Goal: Transaction & Acquisition: Download file/media

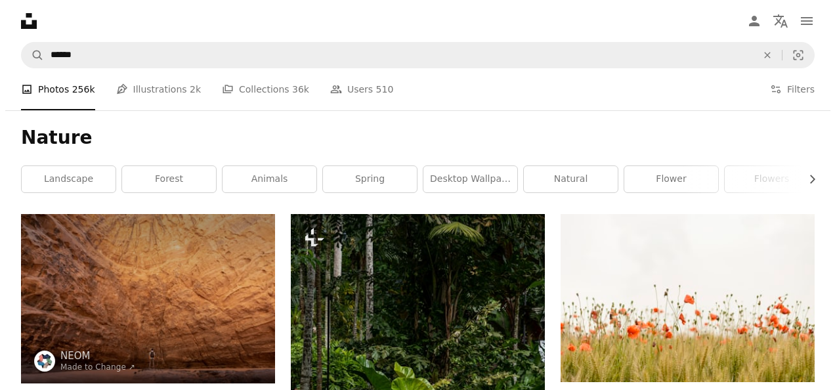
scroll to position [16196, 0]
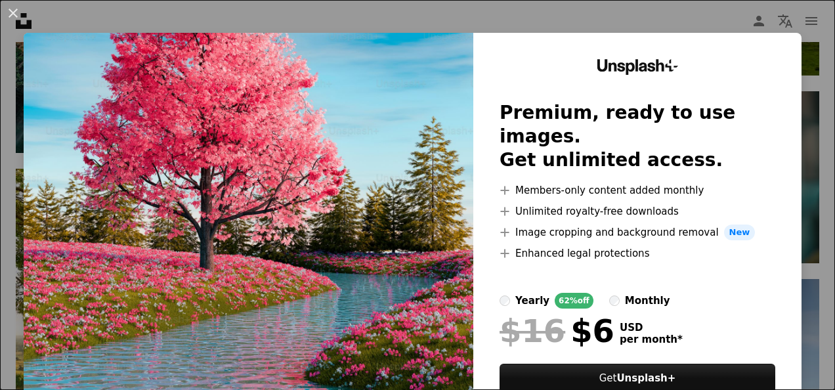
click at [428, 211] on img at bounding box center [249, 242] width 450 height 418
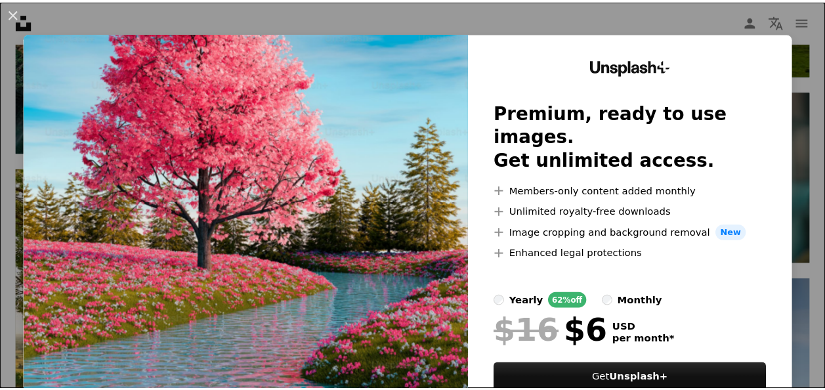
scroll to position [71, 0]
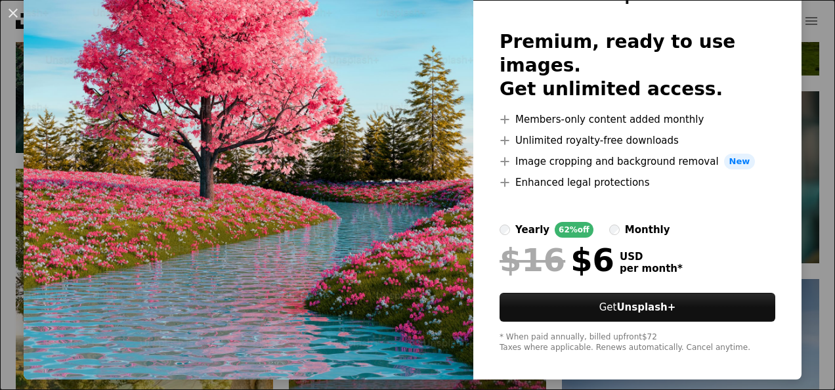
click at [369, 196] on img at bounding box center [249, 171] width 450 height 418
click at [232, 87] on img at bounding box center [249, 171] width 450 height 418
click at [21, 14] on button "An X shape" at bounding box center [13, 13] width 16 height 16
click at [21, 14] on icon at bounding box center [24, 21] width 16 height 16
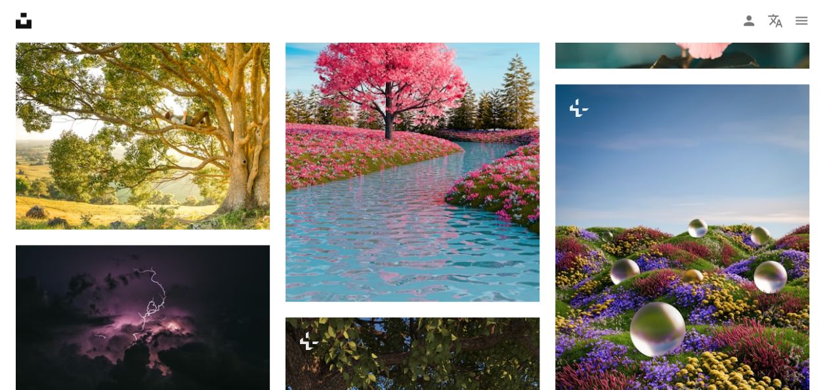
click at [10, 17] on nav "Unsplash logo Unsplash Home A photo Pen Tool A compass A stack of folders Downl…" at bounding box center [412, 21] width 825 height 42
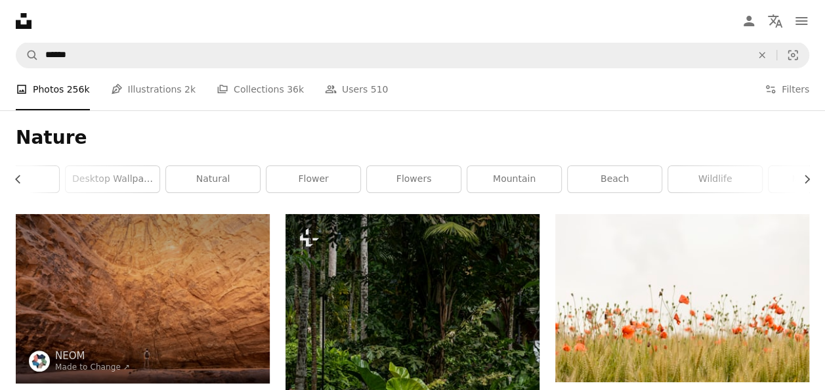
scroll to position [0, 406]
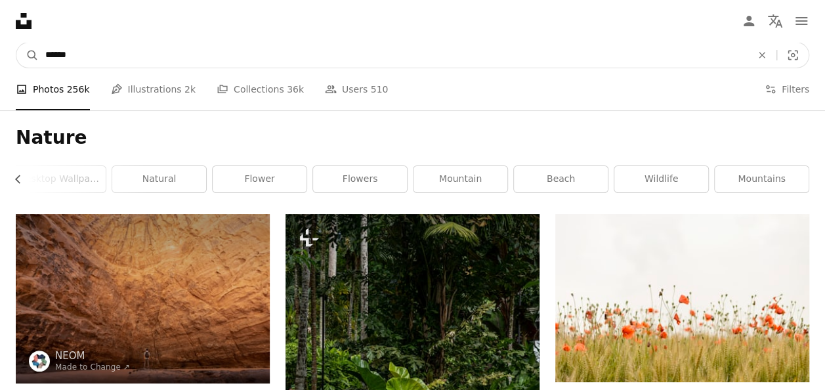
click at [162, 55] on input "******" at bounding box center [393, 55] width 709 height 25
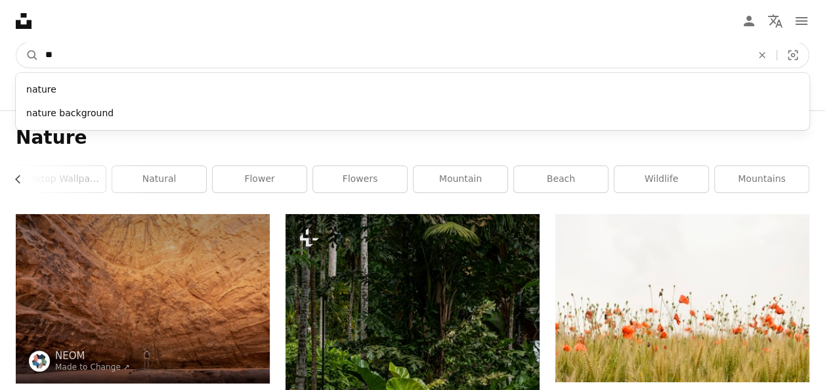
type input "*"
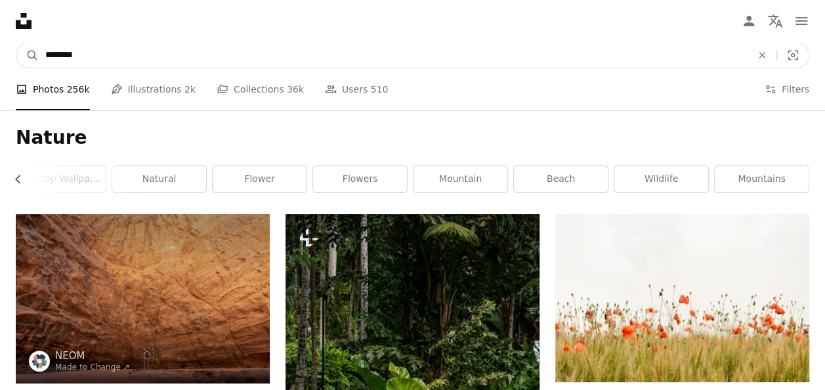
type input "********"
click at [16, 43] on button "A magnifying glass" at bounding box center [27, 55] width 22 height 25
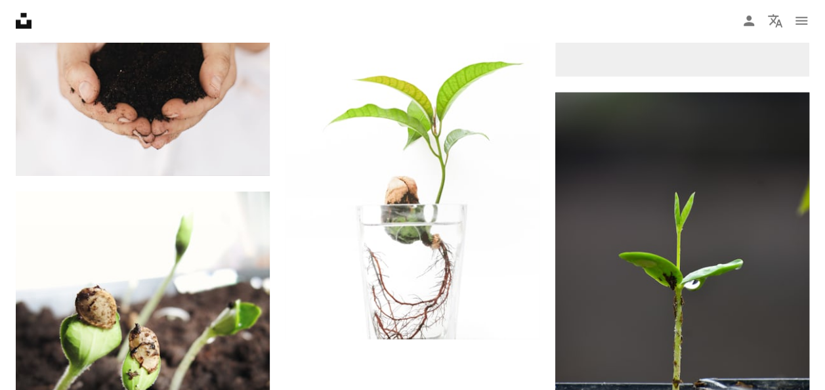
scroll to position [1708, 0]
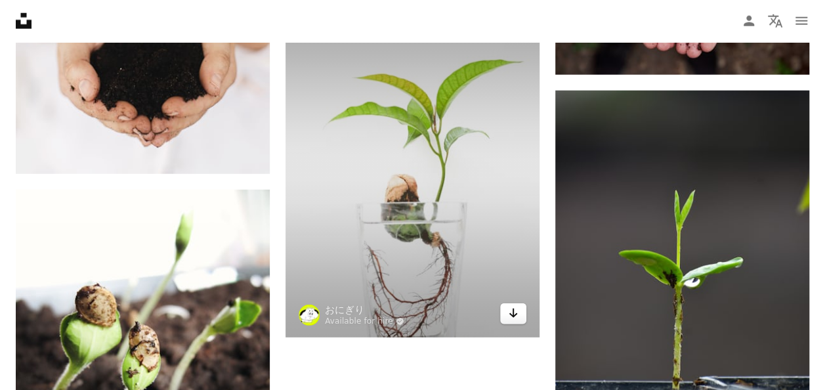
click at [511, 314] on icon "Download" at bounding box center [514, 313] width 9 height 9
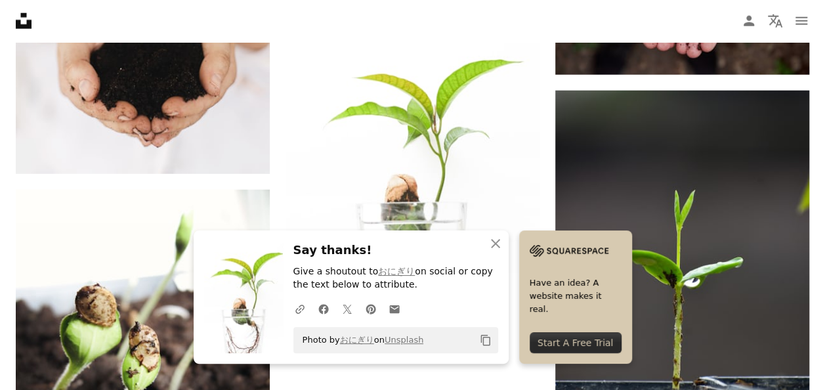
click at [493, 243] on icon "An X shape" at bounding box center [496, 244] width 16 height 16
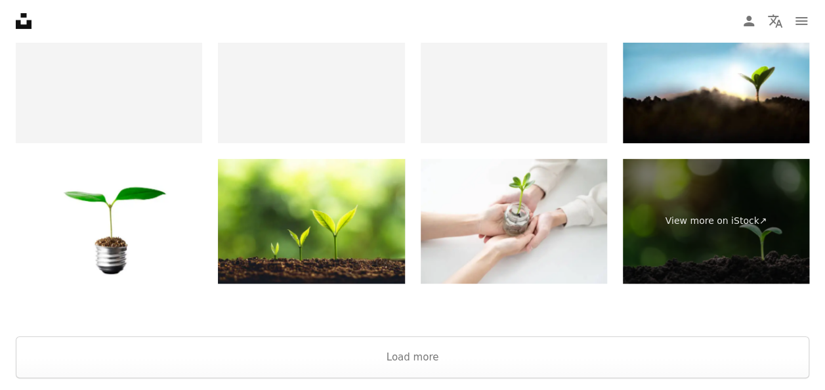
scroll to position [2789, 0]
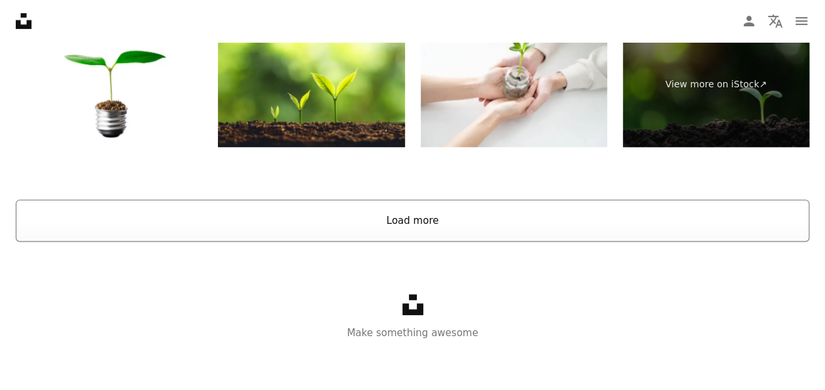
click at [407, 221] on button "Load more" at bounding box center [413, 221] width 794 height 42
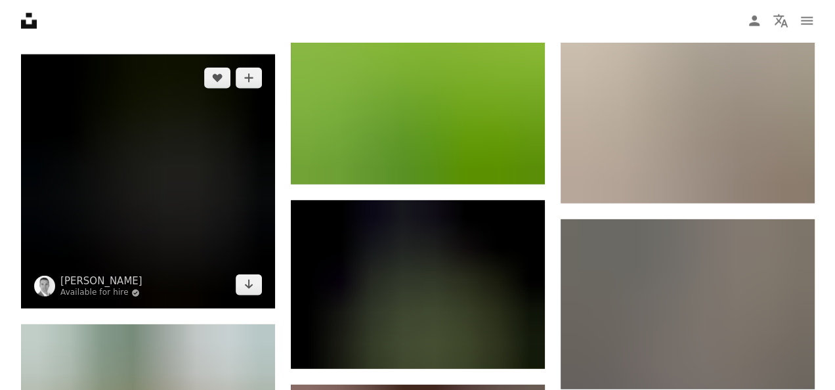
scroll to position [26233, 0]
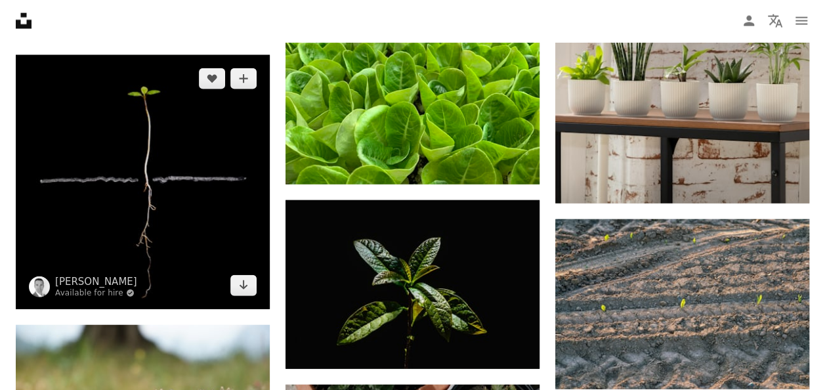
click at [209, 161] on img at bounding box center [143, 182] width 254 height 254
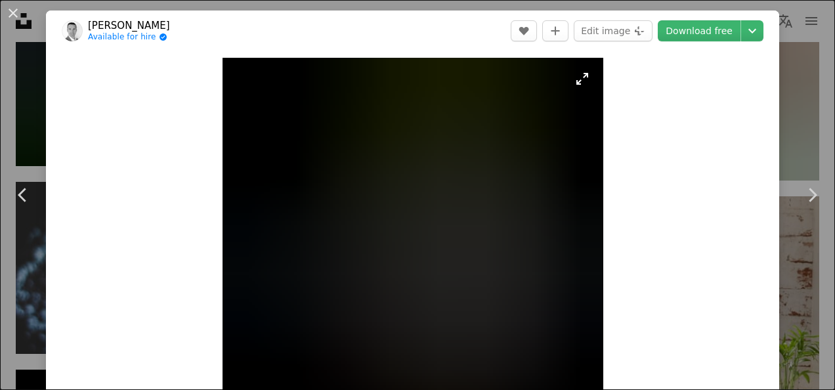
scroll to position [108, 0]
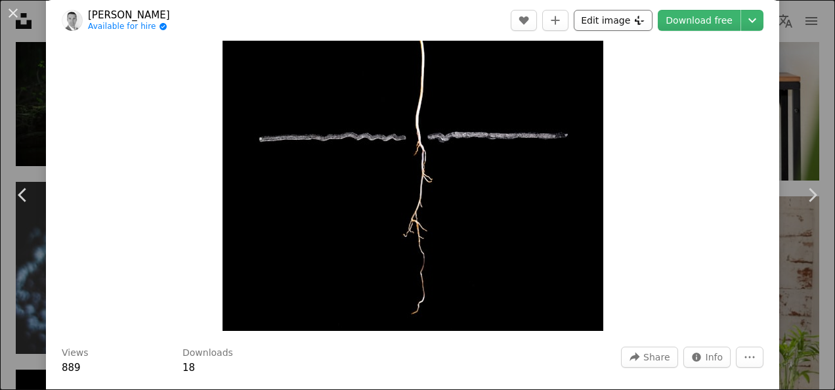
click at [635, 16] on icon at bounding box center [640, 20] width 10 height 9
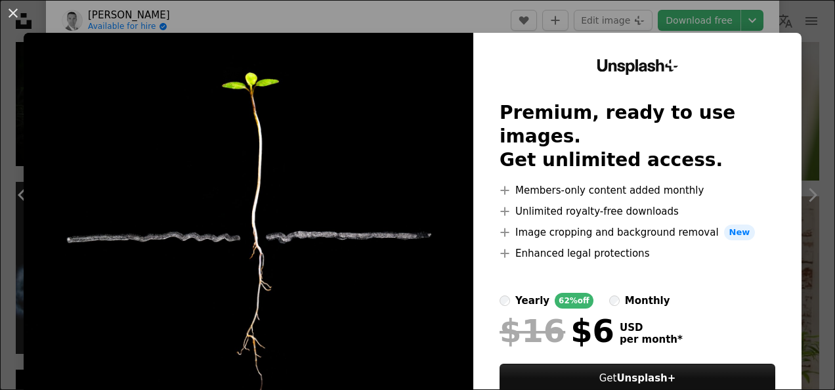
click at [449, 22] on div "An X shape Unsplash+ Premium, ready to use images. Get unlimited access. A plus…" at bounding box center [417, 195] width 835 height 390
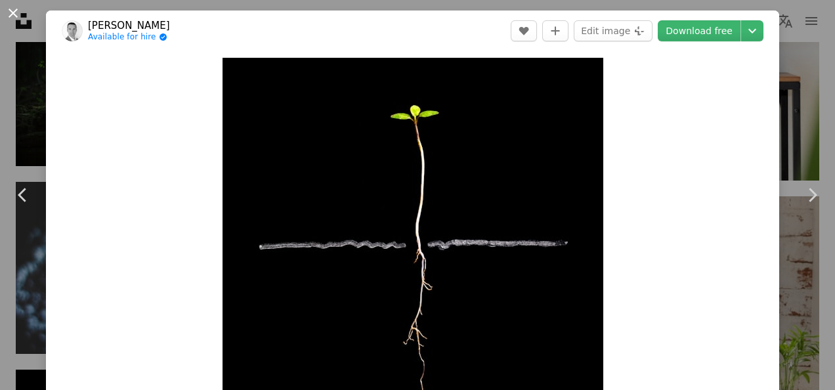
click at [9, 16] on button "An X shape" at bounding box center [13, 13] width 16 height 16
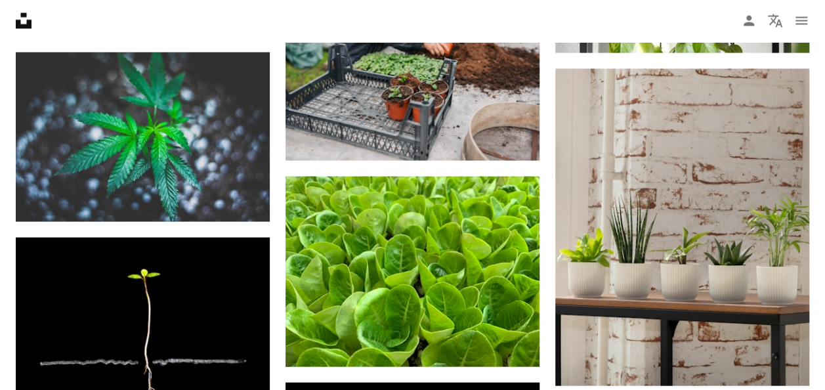
scroll to position [26048, 0]
